Goal: Information Seeking & Learning: Understand process/instructions

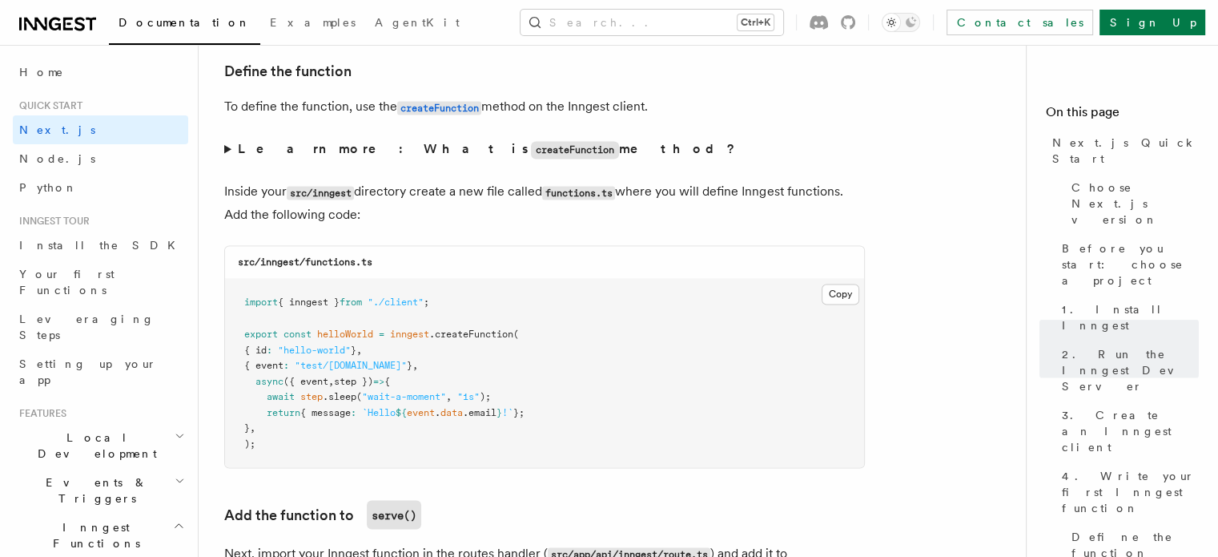
scroll to position [2823, 0]
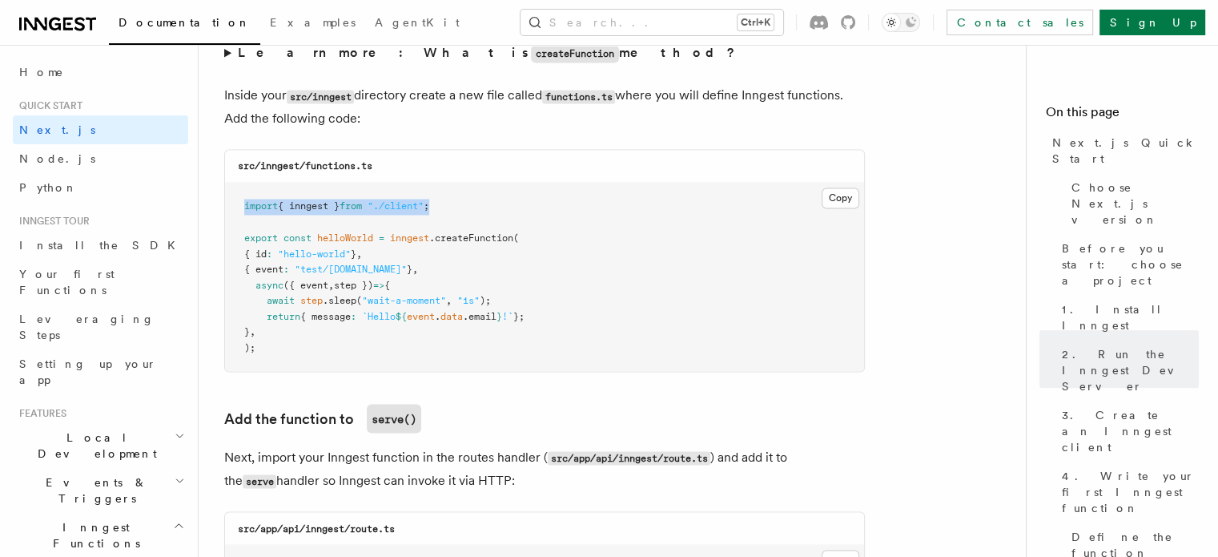
drag, startPoint x: 468, startPoint y: 217, endPoint x: 240, endPoint y: 216, distance: 227.5
click at [240, 216] on pre "import { inngest } from "./client" ; export const helloWorld = inngest .createF…" at bounding box center [544, 277] width 639 height 188
copy span "import { inngest } from "./client" ;"
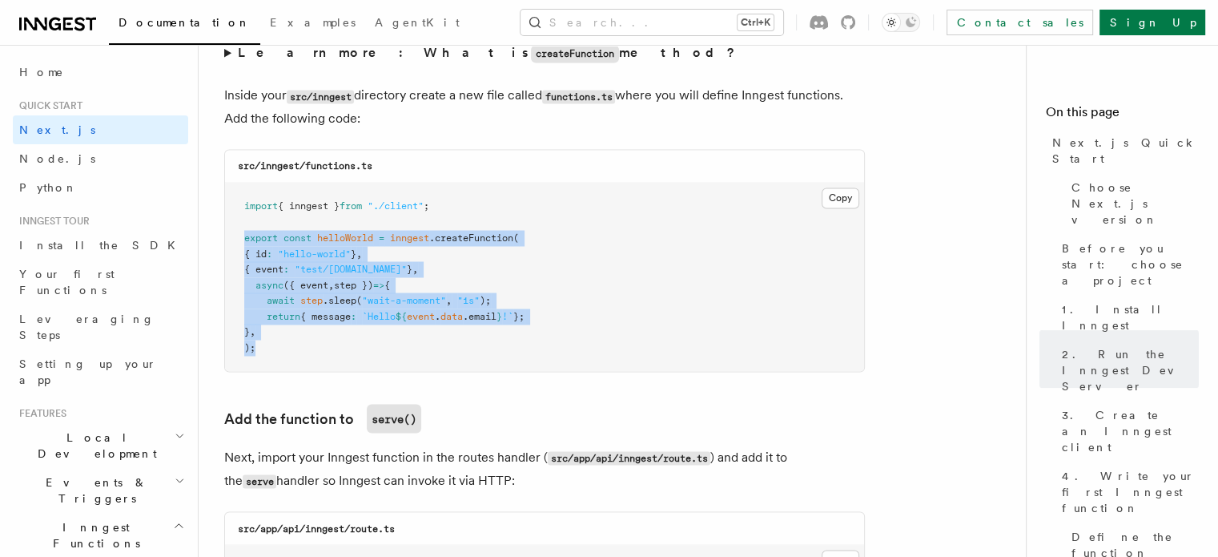
drag, startPoint x: 245, startPoint y: 240, endPoint x: 268, endPoint y: 343, distance: 105.9
click at [268, 343] on pre "import { inngest } from "./client" ; export const helloWorld = inngest .createF…" at bounding box center [544, 277] width 639 height 188
copy code "export const helloWorld = inngest .createFunction ( { id : "hello-world" } , { …"
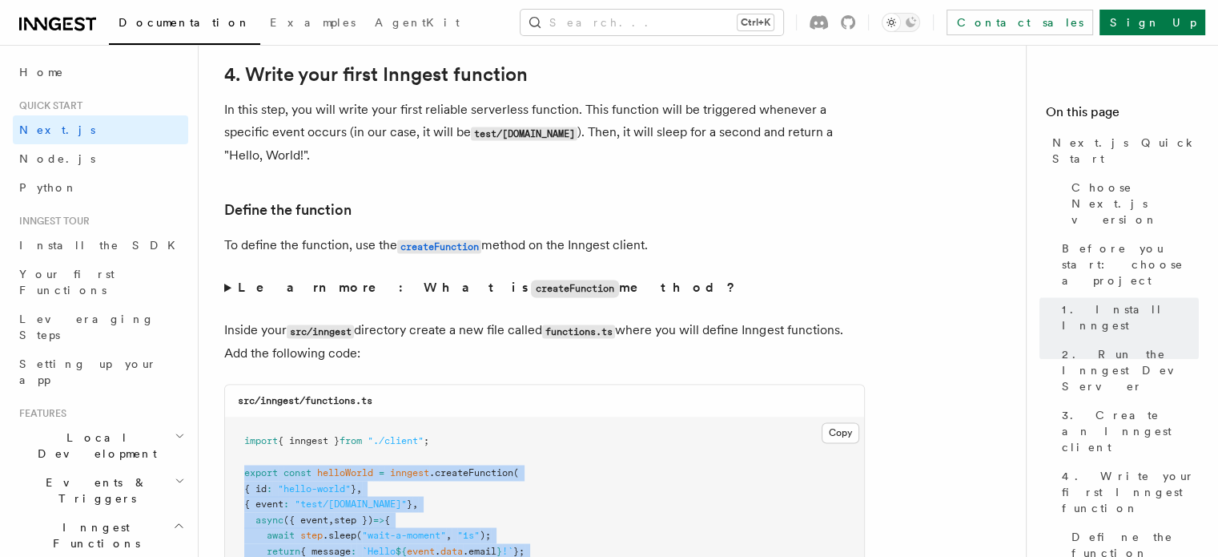
scroll to position [2589, 0]
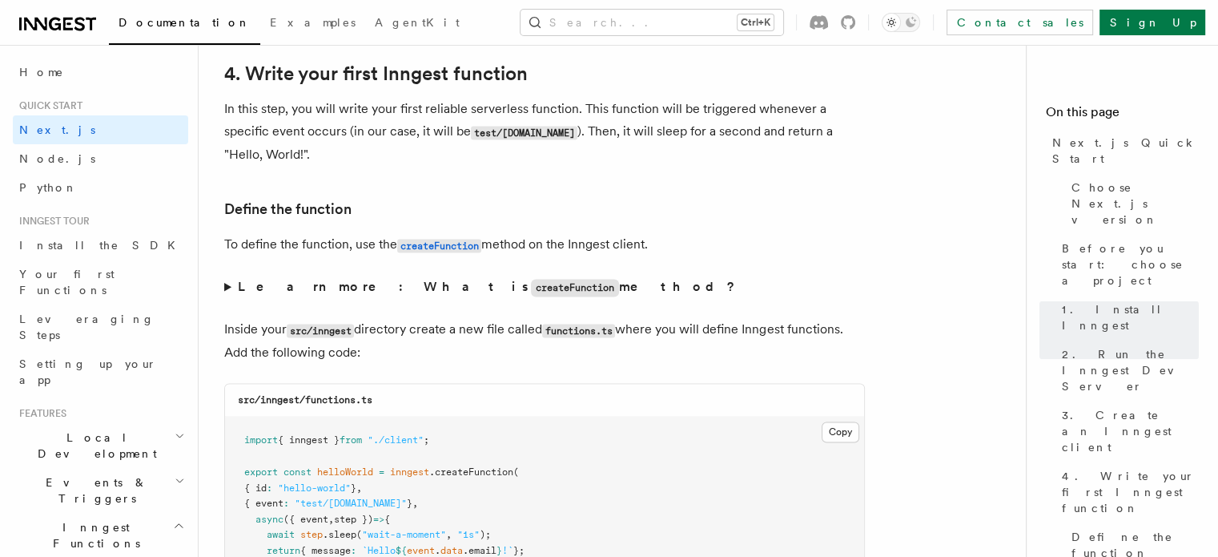
click at [227, 289] on summary "Learn more: What is createFunction method?" at bounding box center [544, 287] width 641 height 23
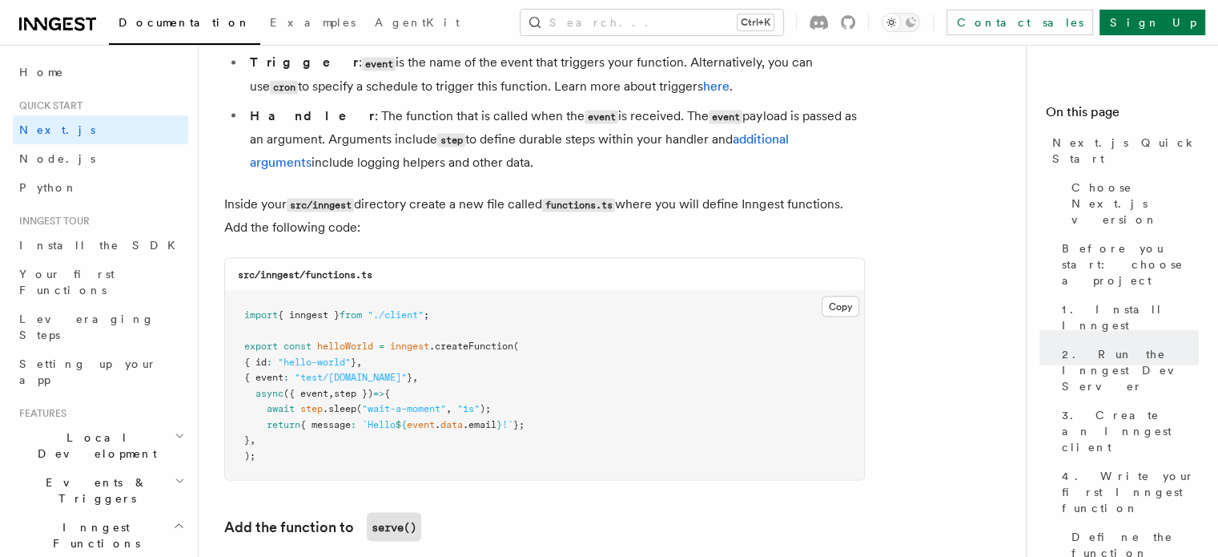
scroll to position [2973, 0]
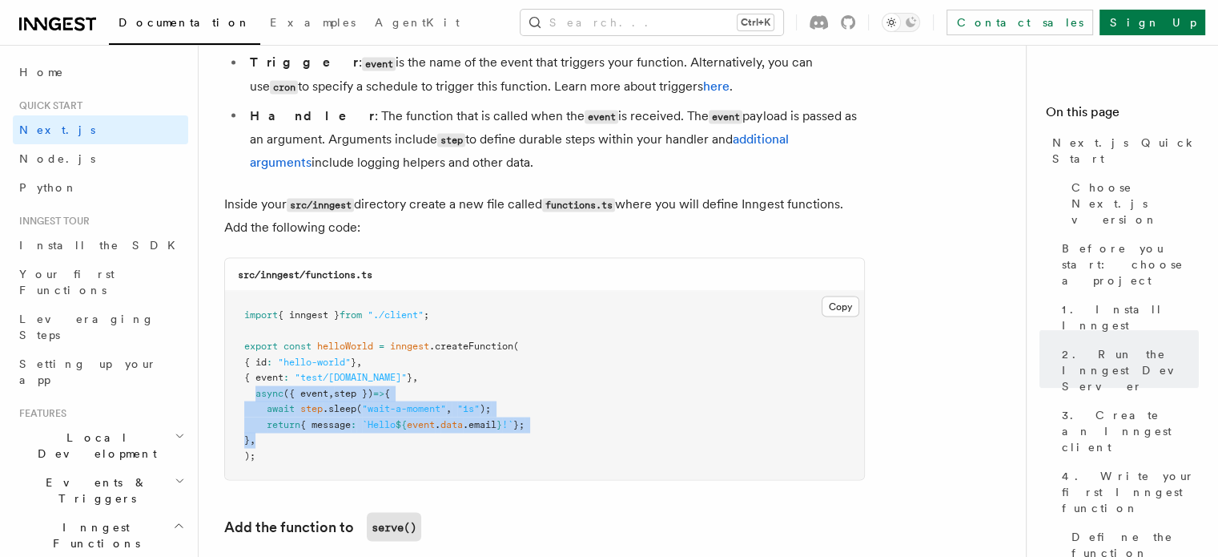
drag, startPoint x: 256, startPoint y: 398, endPoint x: 273, endPoint y: 440, distance: 45.2
click at [273, 440] on pre "import { inngest } from "./client" ; export const helloWorld = inngest .createF…" at bounding box center [544, 385] width 639 height 188
copy code "async ({ event , step }) => { await step .sleep ( "wait-a-moment" , "1s" ); ret…"
click at [279, 420] on pre "import { inngest } from "./client" ; export const helloWorld = inngest .createF…" at bounding box center [544, 385] width 639 height 188
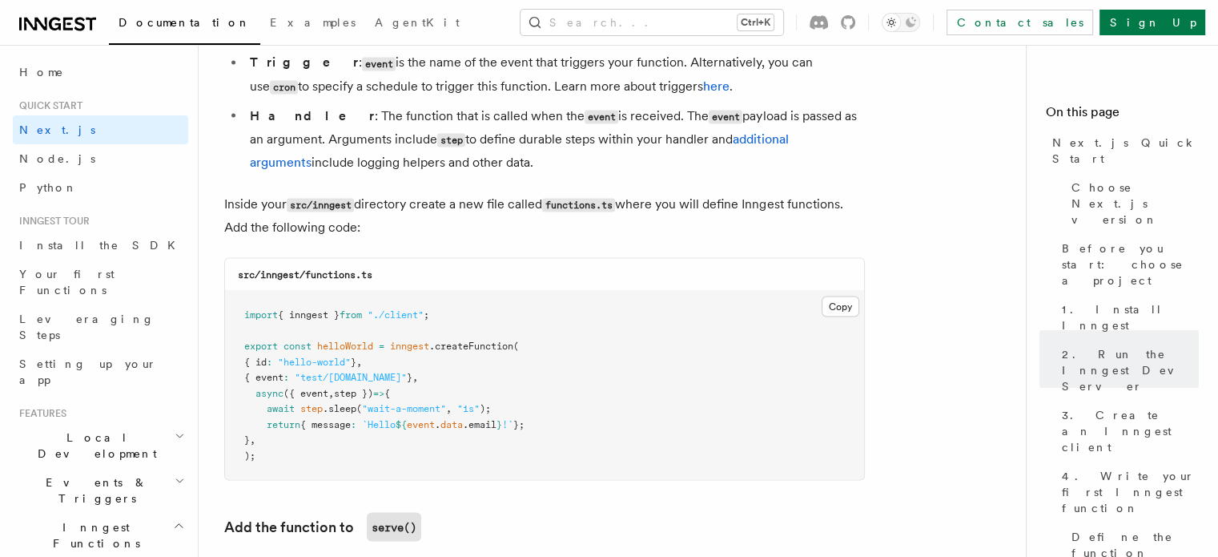
drag, startPoint x: 268, startPoint y: 413, endPoint x: 550, endPoint y: 429, distance: 281.6
click at [550, 429] on pre "import { inngest } from "./client" ; export const helloWorld = inngest .createF…" at bounding box center [544, 385] width 639 height 188
copy code "await step .sleep ( "wait-a-moment" , "1s" ); return { message : `Hello ${ even…"
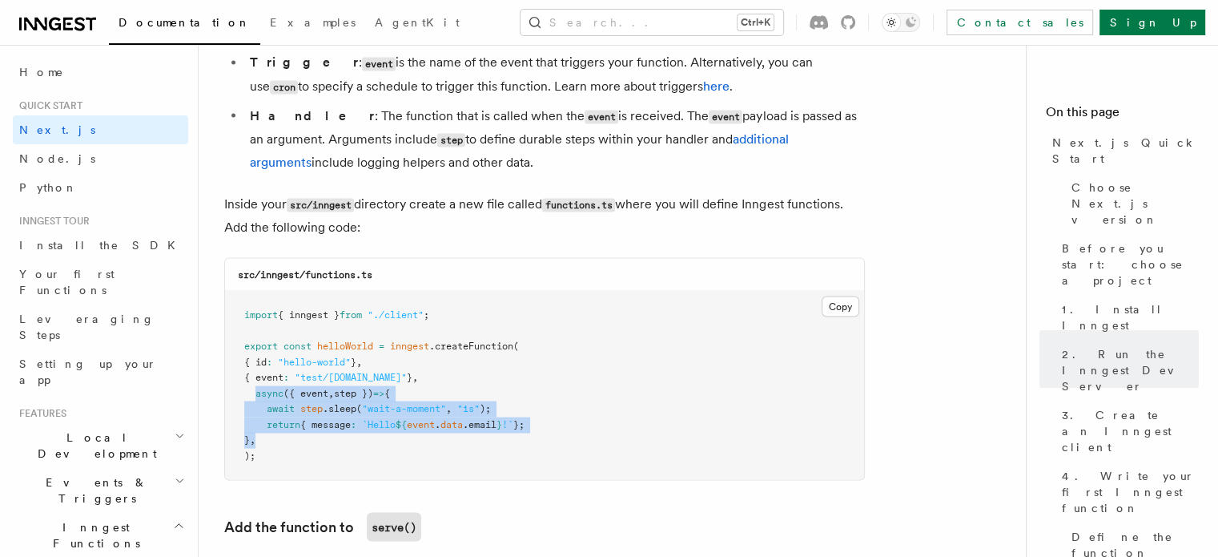
drag, startPoint x: 255, startPoint y: 397, endPoint x: 276, endPoint y: 439, distance: 46.9
click at [276, 439] on pre "import { inngest } from "./client" ; export const helloWorld = inngest .createF…" at bounding box center [544, 385] width 639 height 188
copy code "async ({ event , step }) => { await step .sleep ( "wait-a-moment" , "1s" ); ret…"
